Goal: Task Accomplishment & Management: Use online tool/utility

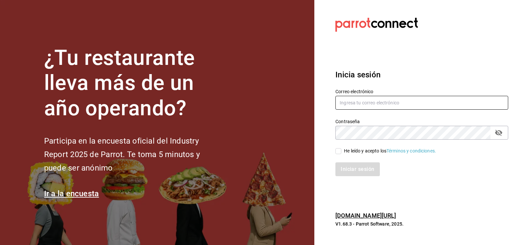
type input "[EMAIL_ADDRESS][DOMAIN_NAME]"
drag, startPoint x: 336, startPoint y: 152, endPoint x: 340, endPoint y: 159, distance: 8.5
click at [336, 152] on input "He leído y acepto los Términos y condiciones." at bounding box center [338, 151] width 6 height 6
checkbox input "true"
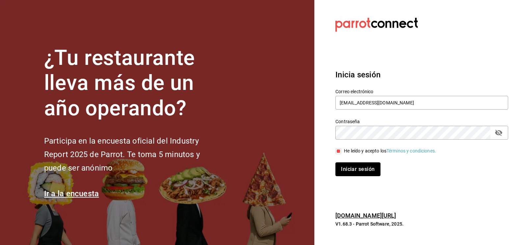
click at [340, 164] on button "Iniciar sesión" at bounding box center [357, 169] width 45 height 14
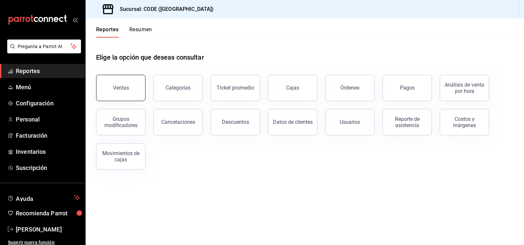
click at [126, 83] on button "Ventas" at bounding box center [120, 88] width 49 height 26
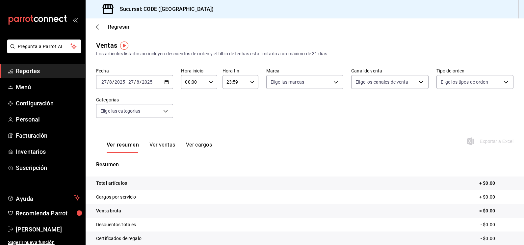
click at [150, 81] on input "2025" at bounding box center [146, 81] width 11 height 5
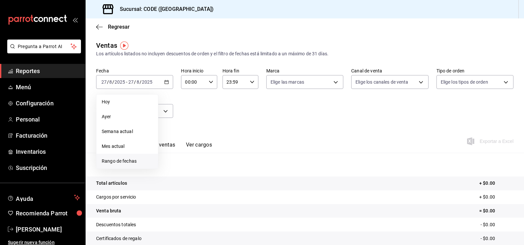
click at [119, 161] on span "Rango de fechas" at bounding box center [127, 161] width 51 height 7
click at [241, 170] on abbr "24" at bounding box center [242, 169] width 4 height 5
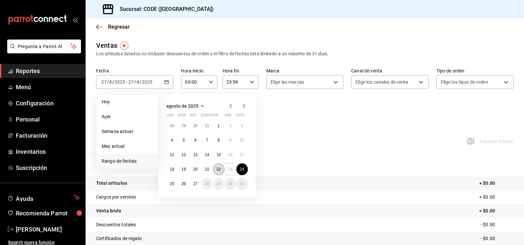
click at [222, 171] on button "22" at bounding box center [219, 169] width 12 height 12
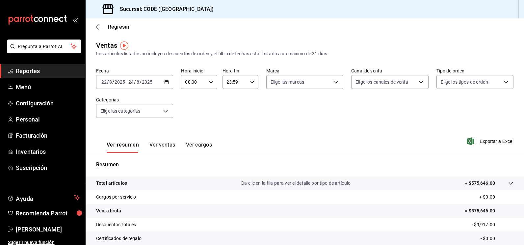
click at [148, 82] on input "2025" at bounding box center [146, 81] width 11 height 5
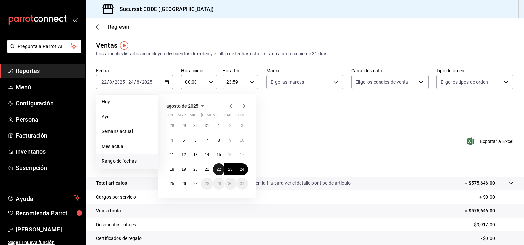
click at [217, 171] on abbr "22" at bounding box center [218, 169] width 4 height 5
click at [180, 185] on button "26" at bounding box center [184, 184] width 12 height 12
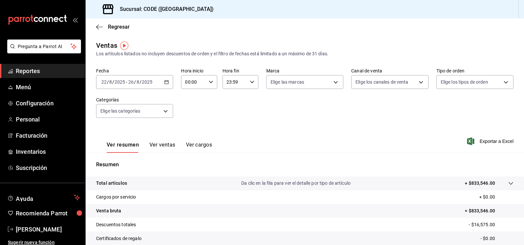
click at [209, 81] on icon "button" at bounding box center [211, 82] width 5 height 5
click at [190, 117] on span "22" at bounding box center [188, 119] width 7 height 5
click at [189, 106] on span "21" at bounding box center [188, 103] width 7 height 5
type input "21:00"
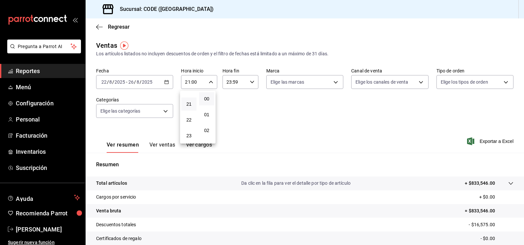
click at [251, 83] on div at bounding box center [262, 122] width 524 height 245
click at [251, 82] on icon "button" at bounding box center [252, 82] width 5 height 5
click at [231, 124] on button "16" at bounding box center [229, 120] width 15 height 13
click at [248, 100] on span "00" at bounding box center [247, 98] width 7 height 5
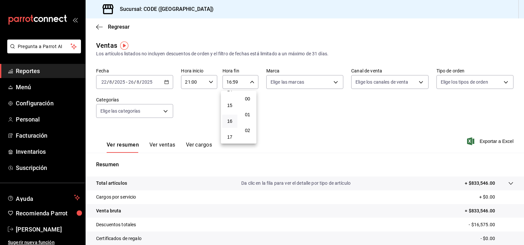
type input "16:00"
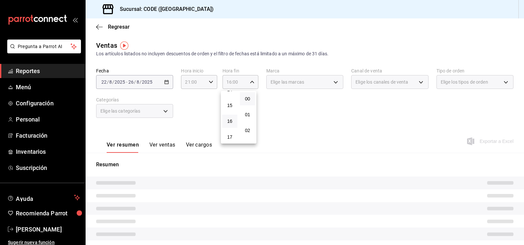
click at [301, 116] on div at bounding box center [262, 122] width 524 height 245
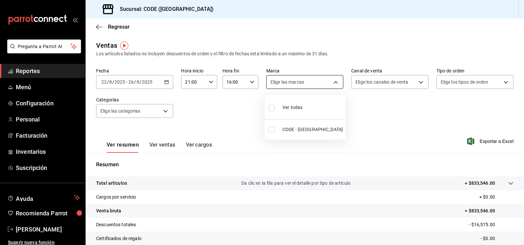
click at [332, 81] on body "Pregunta a Parrot AI Reportes Menú Configuración Personal Facturación Inventari…" at bounding box center [262, 122] width 524 height 245
click at [272, 131] on input "checkbox" at bounding box center [271, 130] width 6 height 6
checkbox input "true"
type input "b4274379-98e3-4a61-b813-167c2f875b9b"
checkbox input "true"
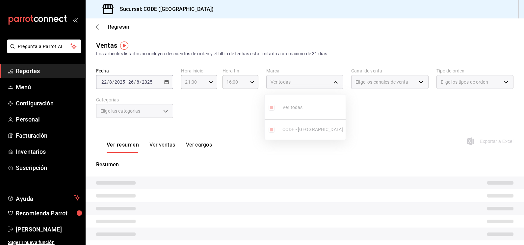
click at [374, 127] on div at bounding box center [262, 122] width 524 height 245
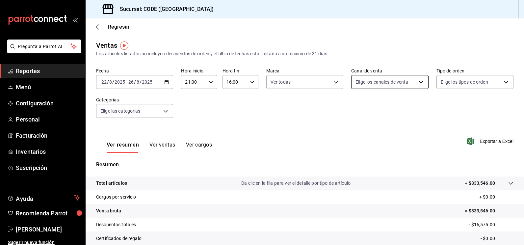
click at [395, 86] on body "Pregunta a Parrot AI Reportes Menú Configuración Personal Facturación Inventari…" at bounding box center [262, 122] width 524 height 245
click at [355, 132] on input "checkbox" at bounding box center [355, 130] width 6 height 6
checkbox input "true"
type input "PARROT"
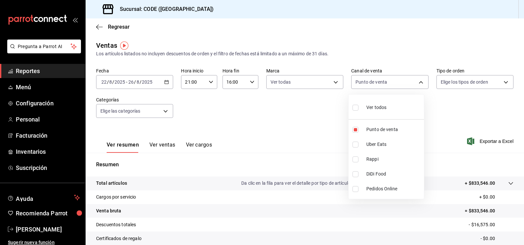
click at [435, 103] on div at bounding box center [262, 122] width 524 height 245
click at [454, 85] on body "Pregunta a Parrot AI Reportes Menú Configuración Personal Facturación Inventari…" at bounding box center [262, 122] width 524 height 245
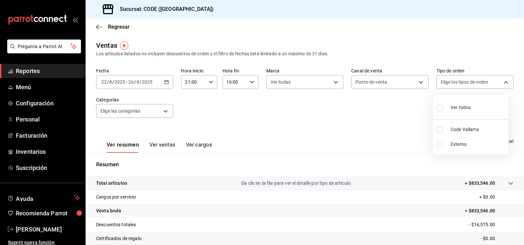
click at [439, 131] on input "checkbox" at bounding box center [439, 130] width 6 height 6
checkbox input "true"
type input "5e044743-194e-4ac1-a373-21a517007421"
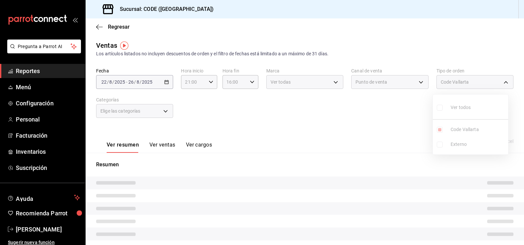
click at [333, 125] on div at bounding box center [262, 122] width 524 height 245
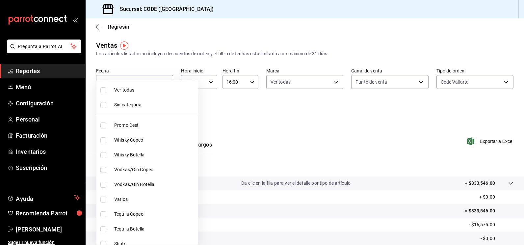
click at [160, 113] on body "Pregunta a Parrot AI Reportes Menú Configuración Personal Facturación Inventari…" at bounding box center [262, 122] width 524 height 245
click at [105, 91] on input "checkbox" at bounding box center [103, 90] width 6 height 6
checkbox input "true"
type input "f391cf47-fcb9-47d4-a0a8-cb8543f6f021,4bb38f7e-a5c0-4edd-b3a9-4b6ffc0329f0,fb8a9…"
checkbox input "true"
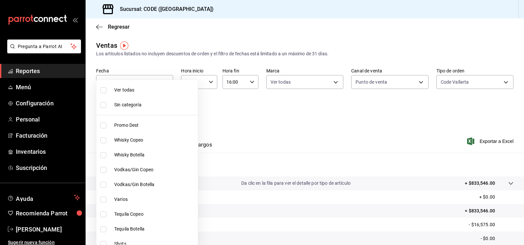
checkbox input "true"
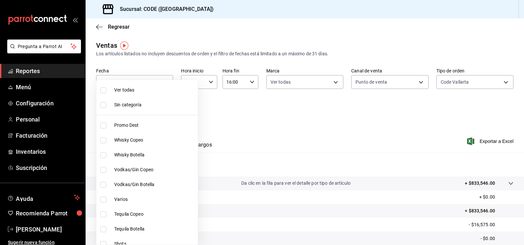
checkbox input "true"
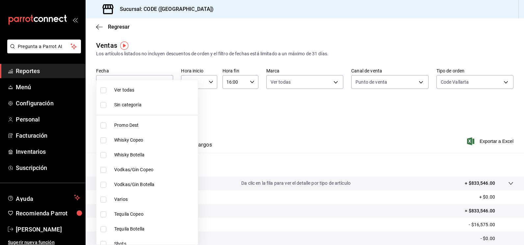
checkbox input "true"
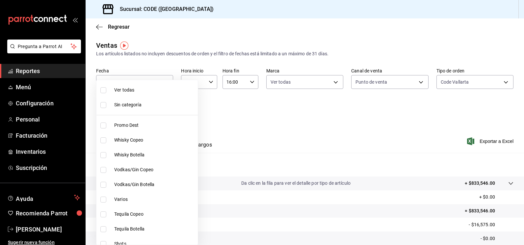
checkbox input "true"
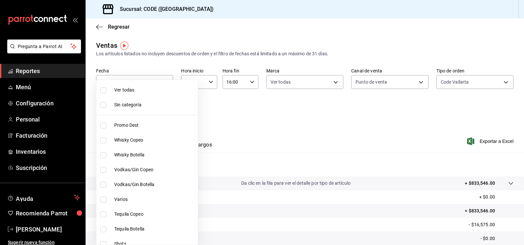
checkbox input "true"
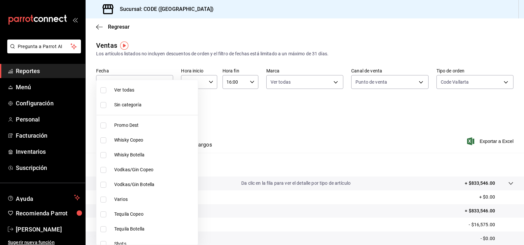
checkbox input "true"
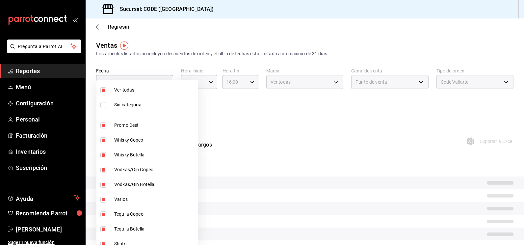
click at [103, 106] on input "checkbox" at bounding box center [103, 105] width 6 height 6
checkbox input "true"
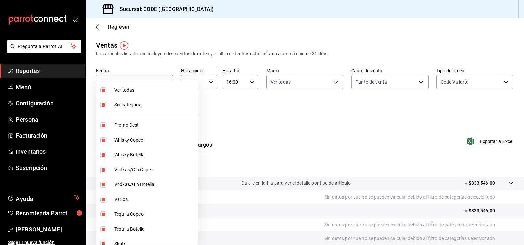
click at [264, 120] on div at bounding box center [262, 122] width 524 height 245
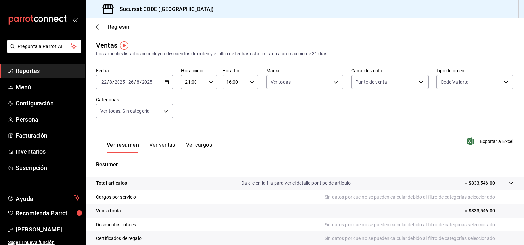
click at [163, 144] on button "Ver ventas" at bounding box center [162, 146] width 26 height 11
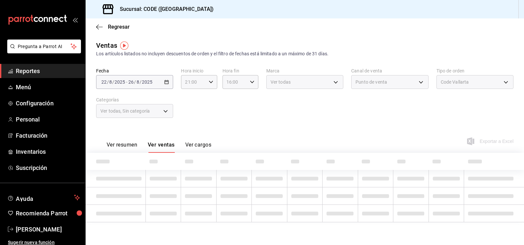
click at [127, 145] on button "Ver resumen" at bounding box center [122, 146] width 31 height 11
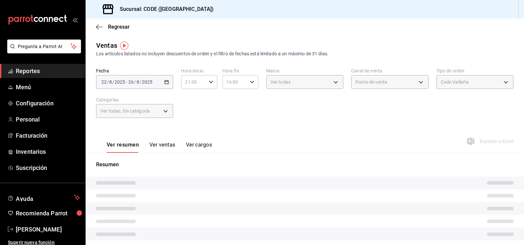
click at [323, 136] on div "Ver resumen Ver ventas Ver cargos Exportar a Excel" at bounding box center [305, 139] width 438 height 27
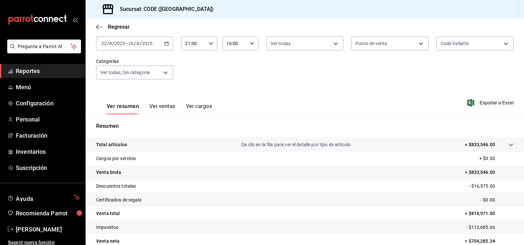
scroll to position [37, 0]
click at [282, 109] on div "Ver resumen Ver ventas Ver cargos Exportar a Excel" at bounding box center [305, 101] width 438 height 27
drag, startPoint x: 29, startPoint y: 68, endPoint x: 40, endPoint y: 69, distance: 11.5
click at [29, 68] on span "Reportes" at bounding box center [48, 70] width 64 height 9
